Goal: Check status: Check status

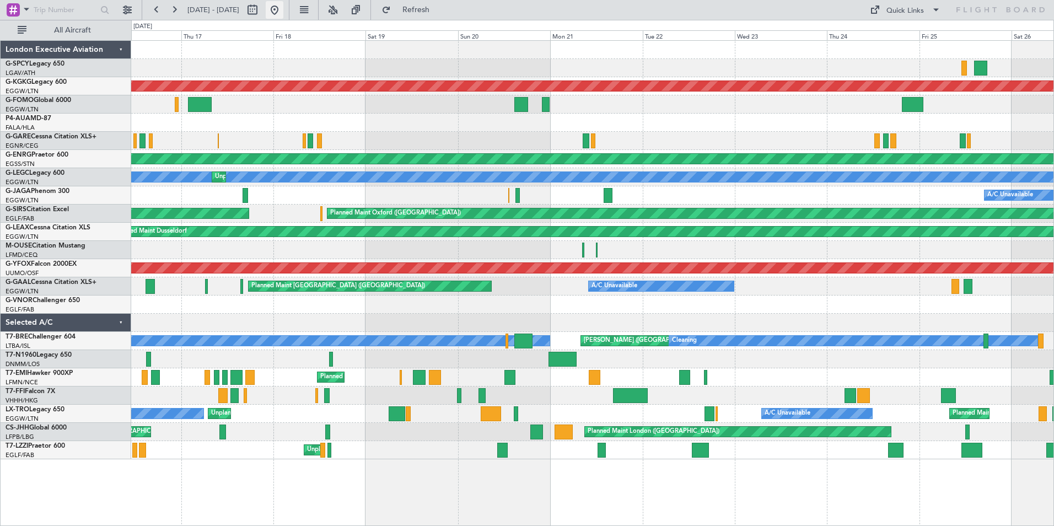
click at [283, 12] on button at bounding box center [275, 10] width 18 height 18
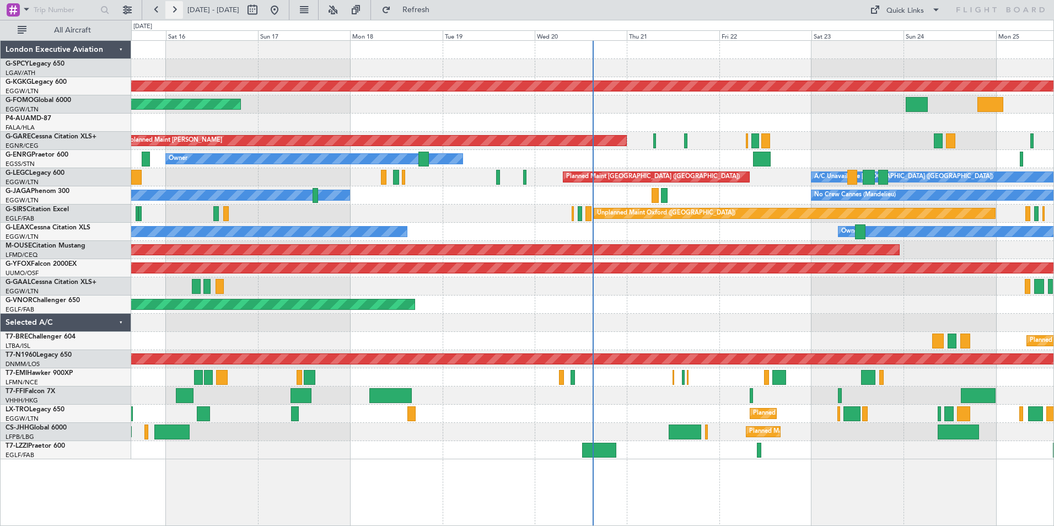
click at [177, 10] on button at bounding box center [174, 10] width 18 height 18
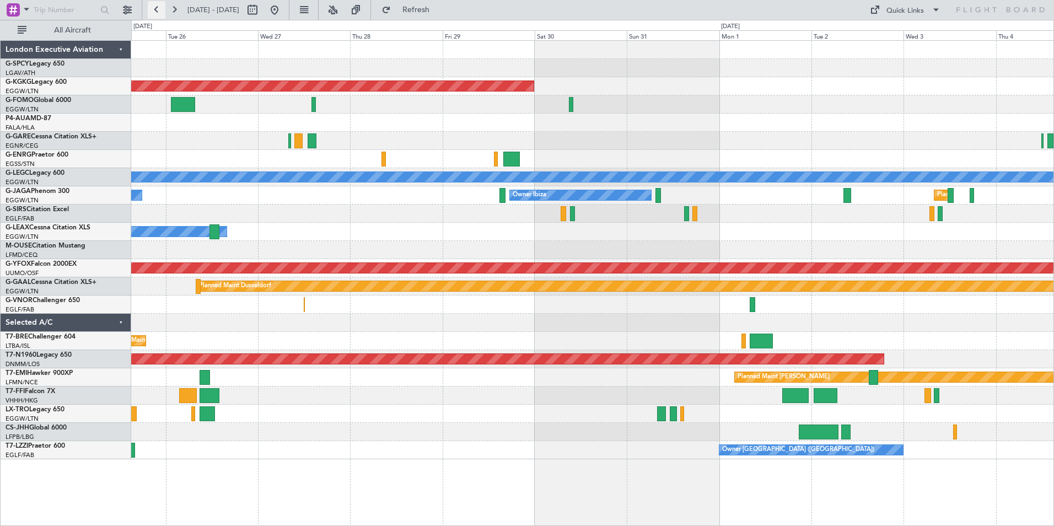
click at [158, 13] on button at bounding box center [157, 10] width 18 height 18
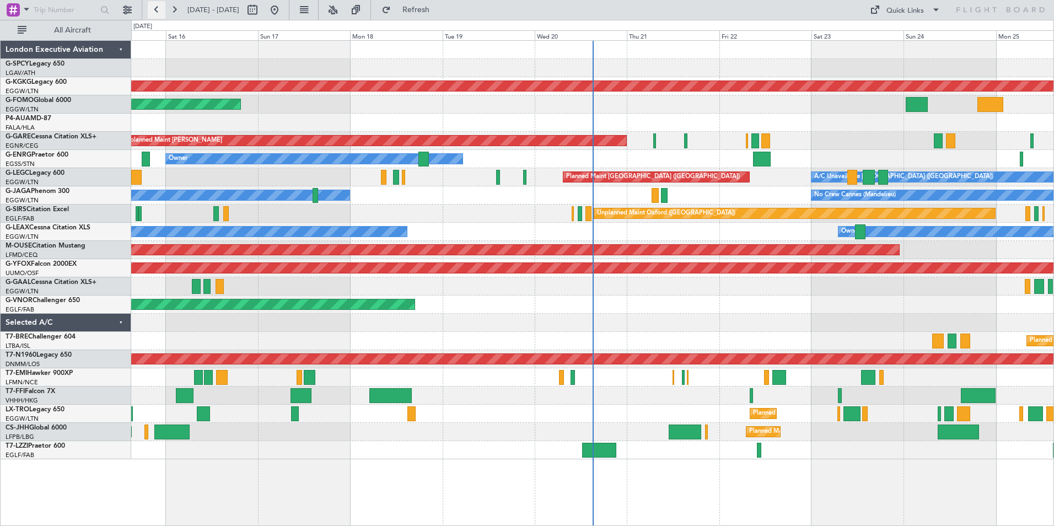
click at [154, 3] on button at bounding box center [157, 10] width 18 height 18
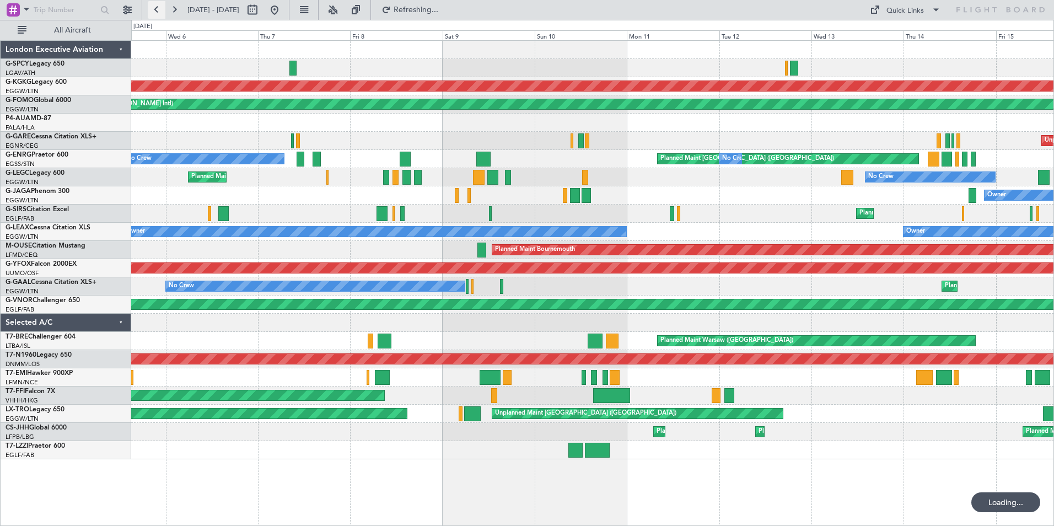
click at [159, 12] on button at bounding box center [157, 10] width 18 height 18
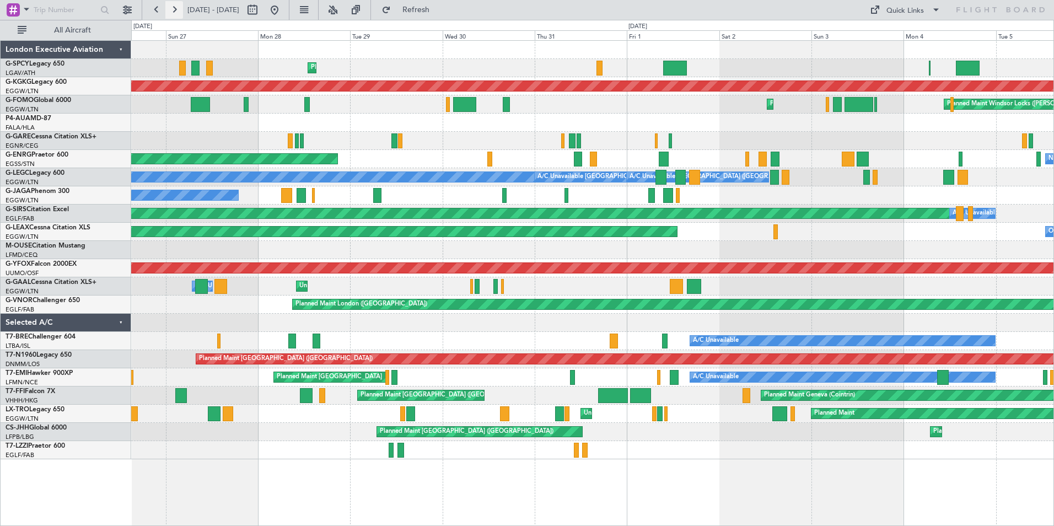
click at [175, 7] on button at bounding box center [174, 10] width 18 height 18
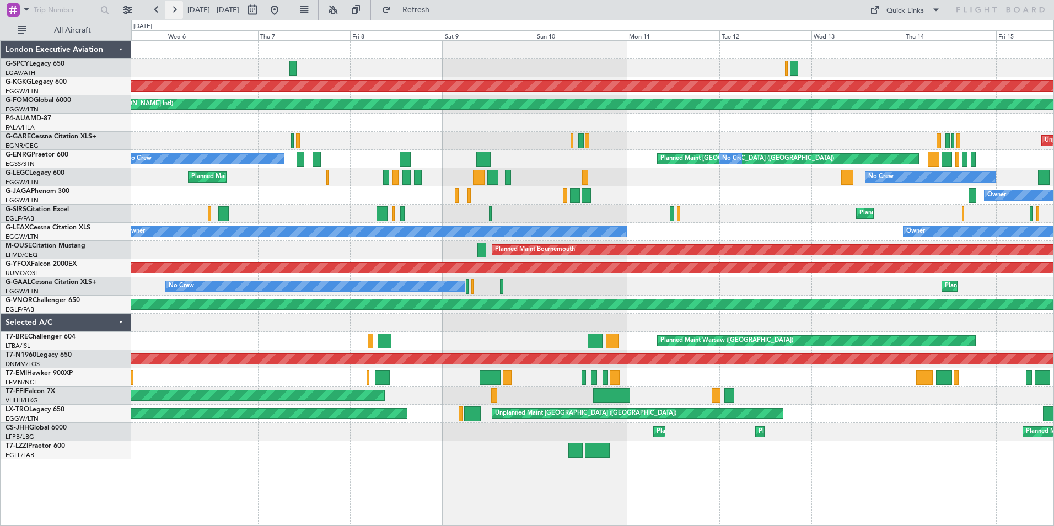
click at [175, 7] on button at bounding box center [174, 10] width 18 height 18
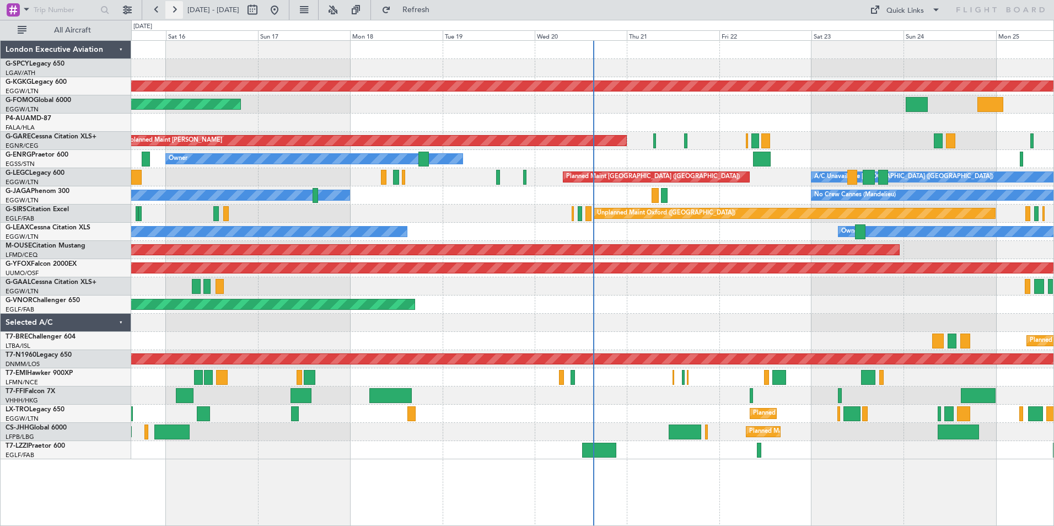
click at [177, 9] on button at bounding box center [174, 10] width 18 height 18
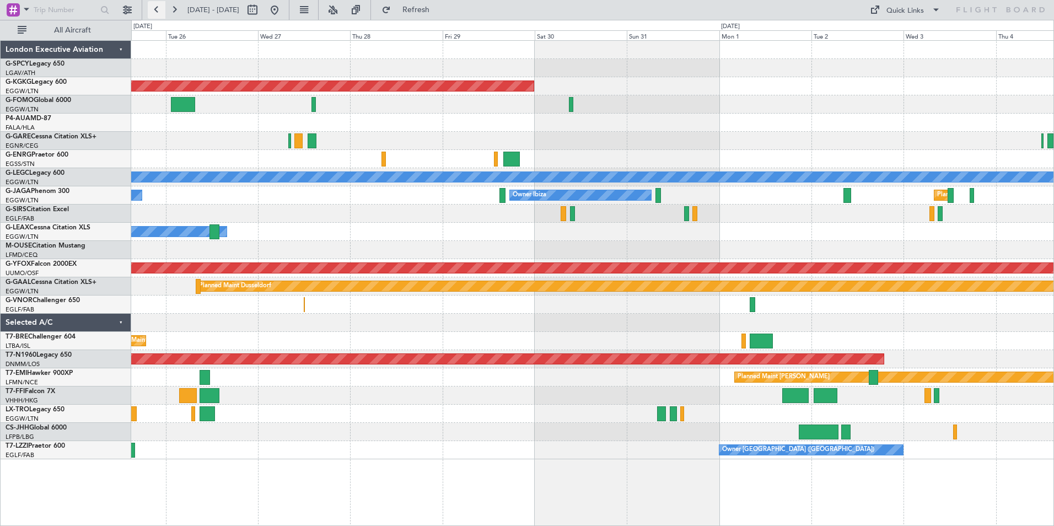
click at [155, 12] on button at bounding box center [157, 10] width 18 height 18
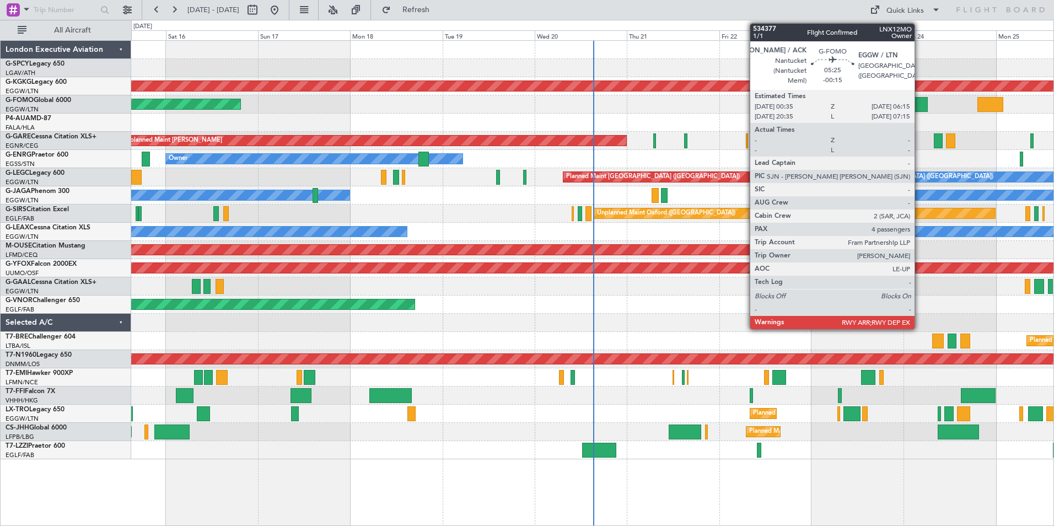
click at [919, 100] on div at bounding box center [916, 104] width 22 height 15
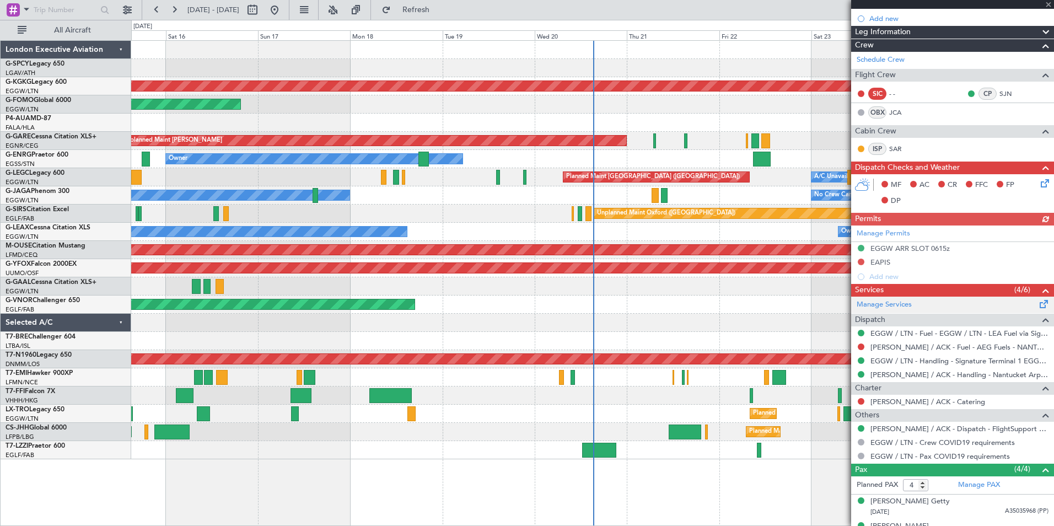
scroll to position [218, 0]
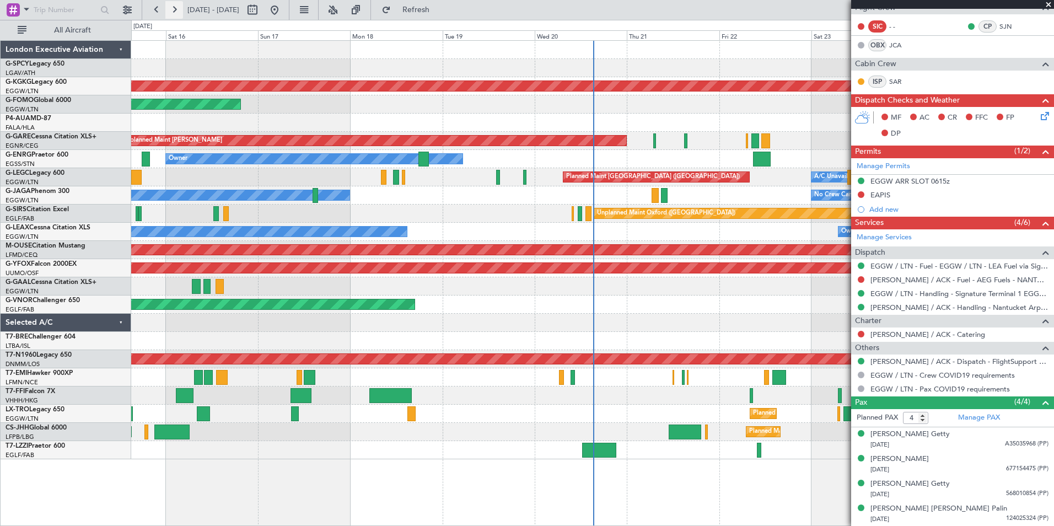
click at [172, 7] on button at bounding box center [174, 10] width 18 height 18
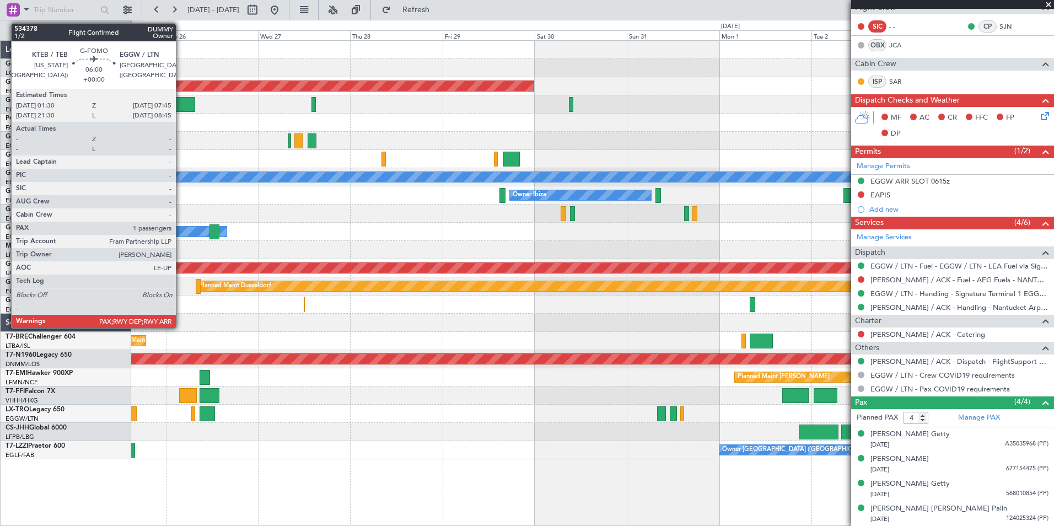
click at [181, 103] on div at bounding box center [183, 104] width 24 height 15
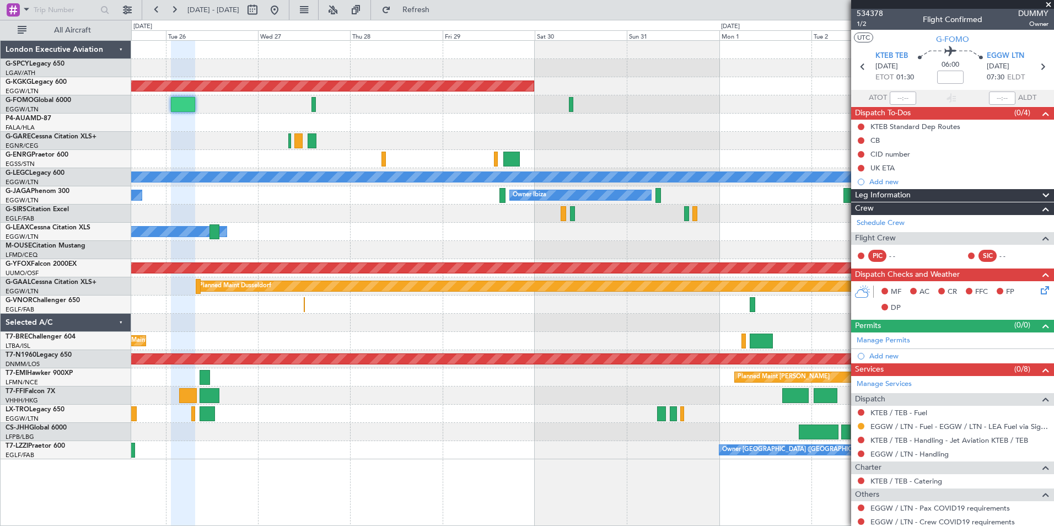
scroll to position [0, 0]
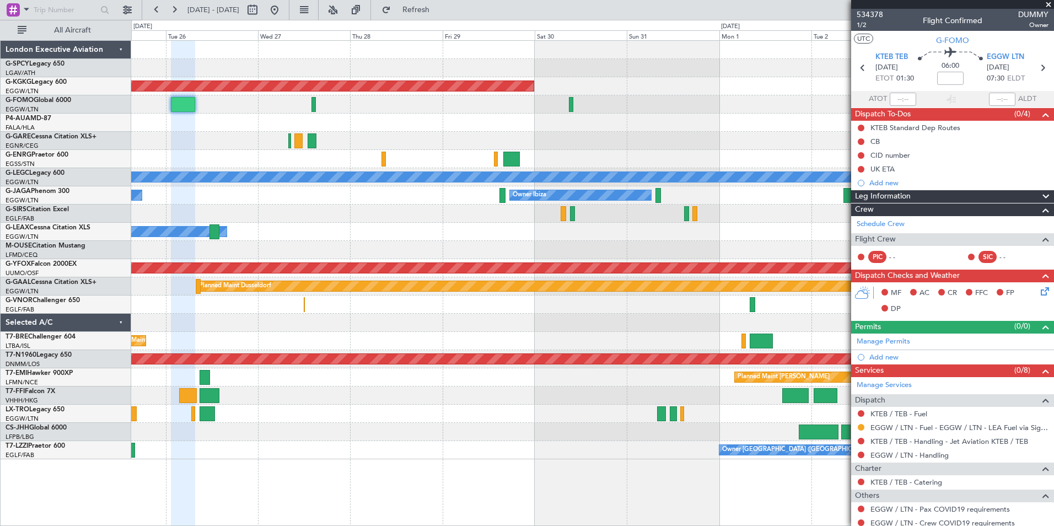
click at [1049, 4] on span at bounding box center [1048, 5] width 11 height 10
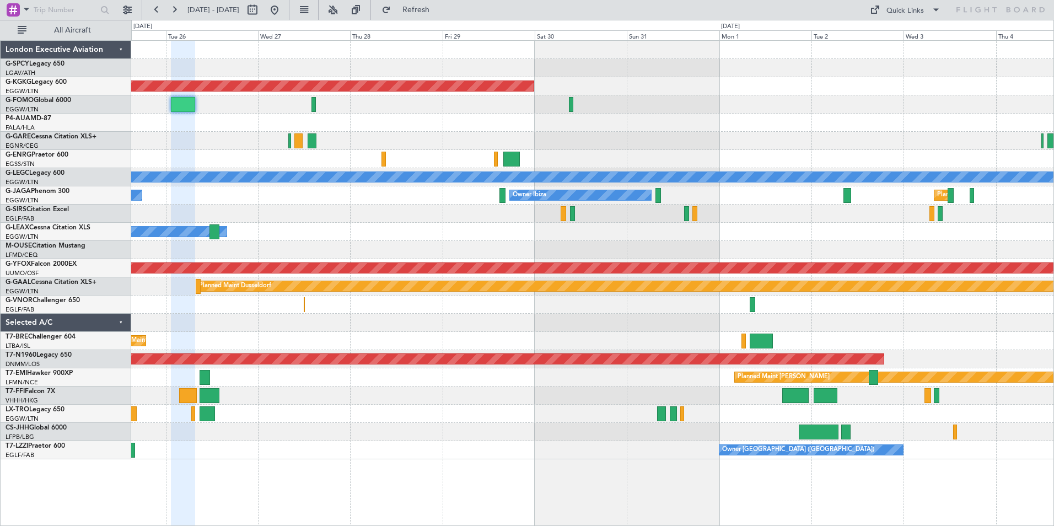
type input "0"
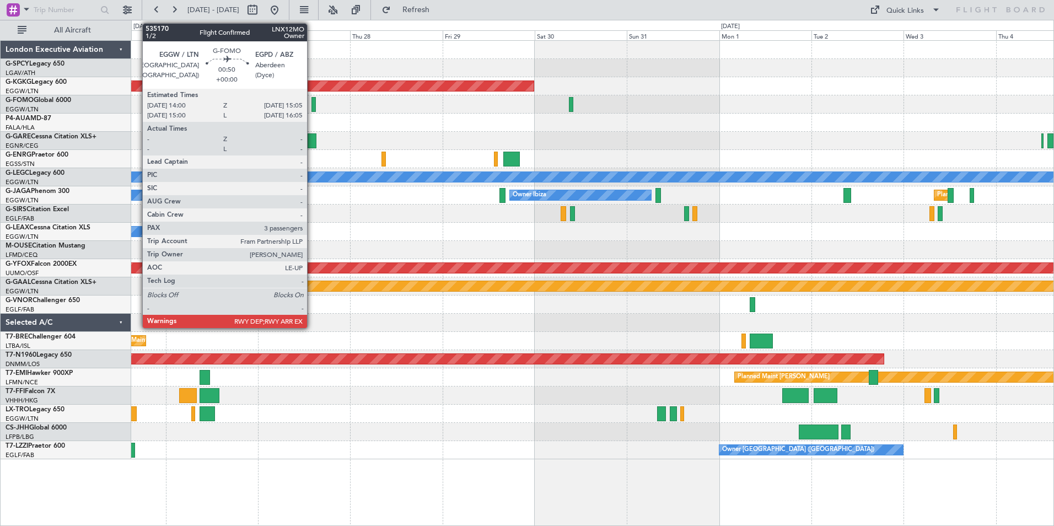
click at [312, 100] on div at bounding box center [313, 104] width 4 height 15
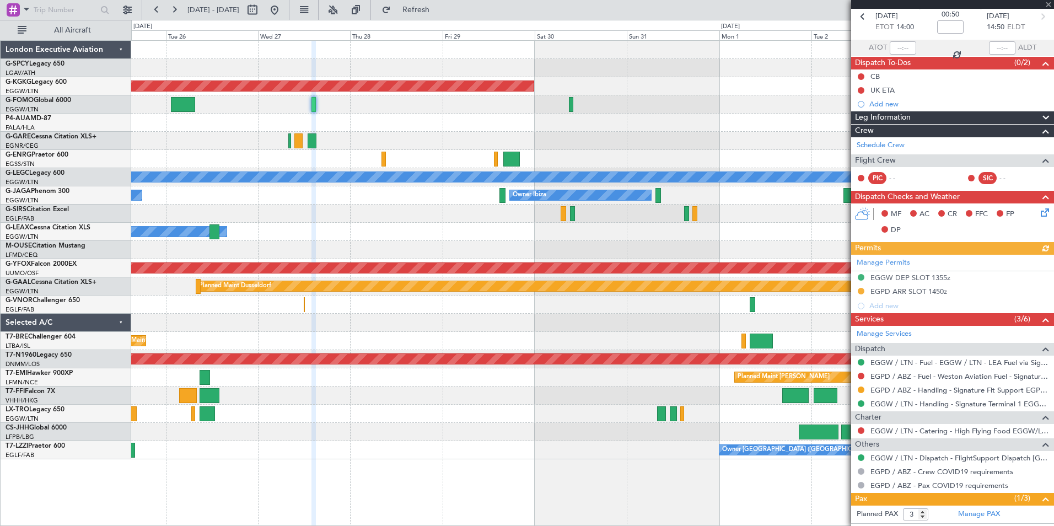
scroll to position [120, 0]
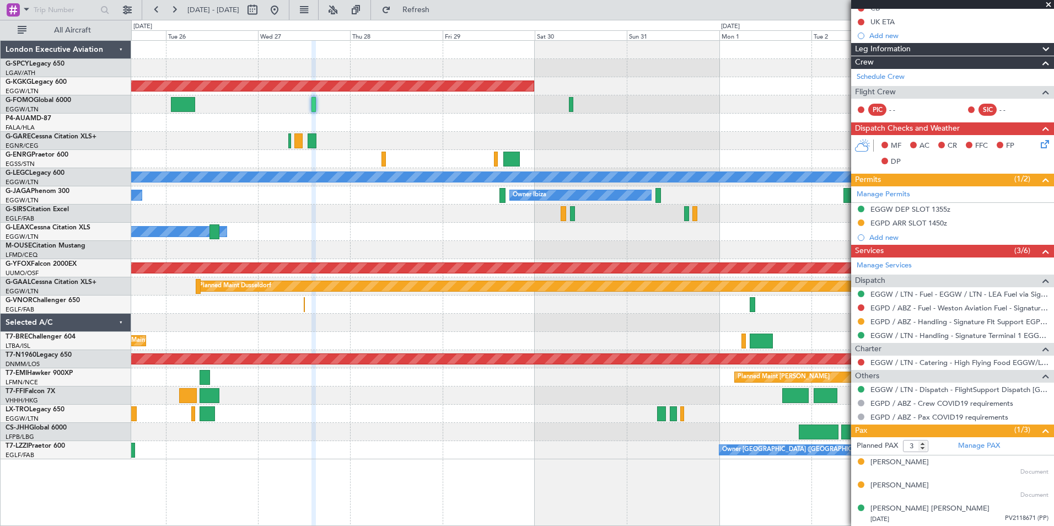
click at [1045, 6] on span at bounding box center [1048, 5] width 11 height 10
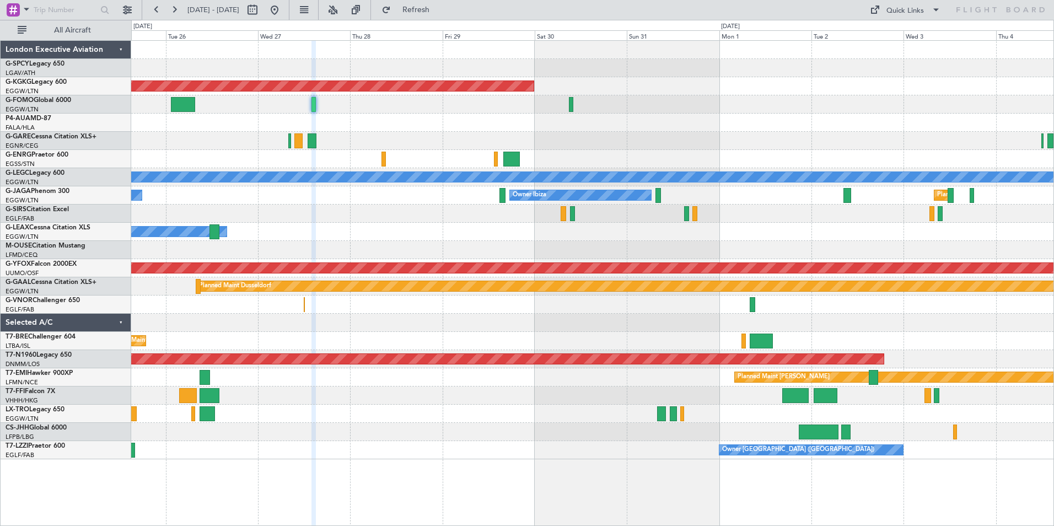
type input "0"
click at [154, 10] on button at bounding box center [157, 10] width 18 height 18
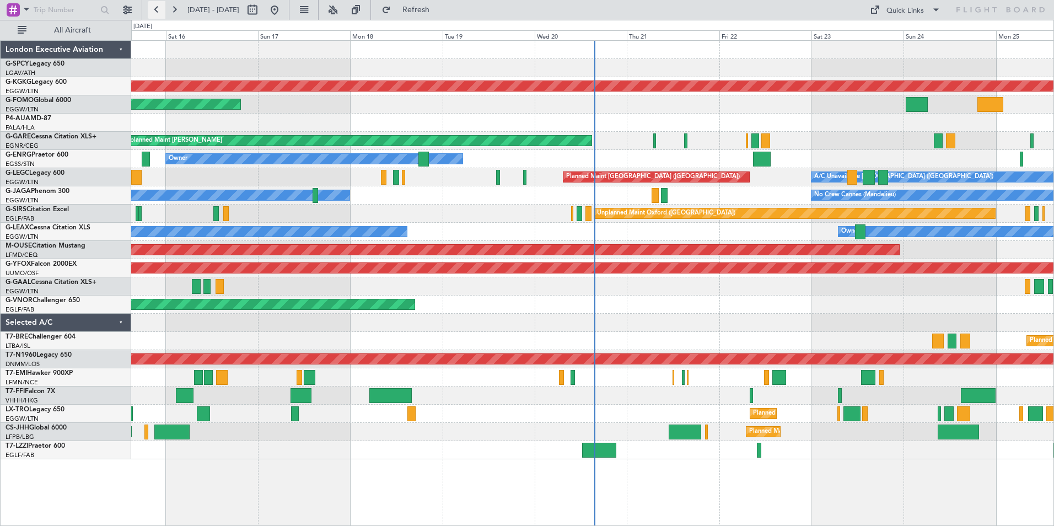
click at [154, 10] on button at bounding box center [157, 10] width 18 height 18
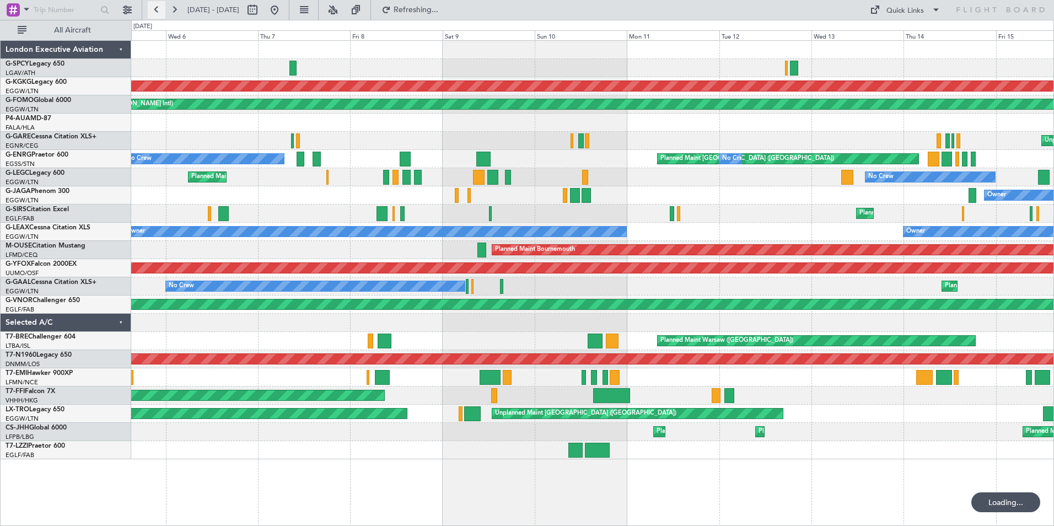
click at [154, 10] on button at bounding box center [157, 10] width 18 height 18
